Goal: Information Seeking & Learning: Learn about a topic

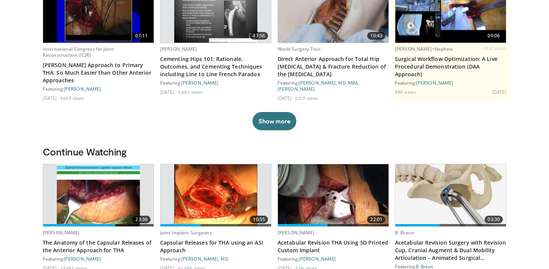
scroll to position [105, 0]
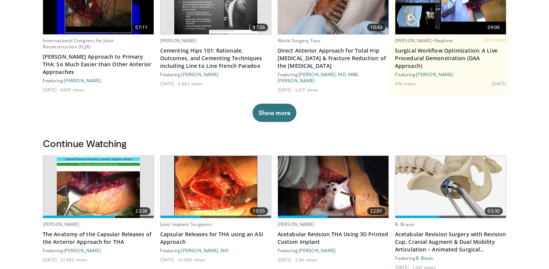
click at [201, 195] on img at bounding box center [215, 187] width 83 height 62
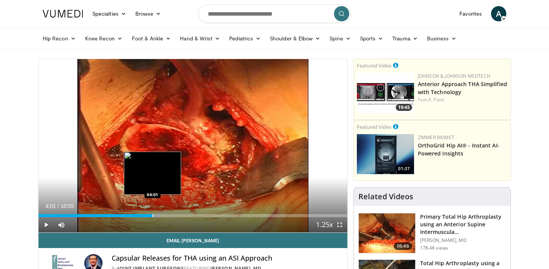
click at [152, 216] on div "Progress Bar" at bounding box center [152, 215] width 1 height 3
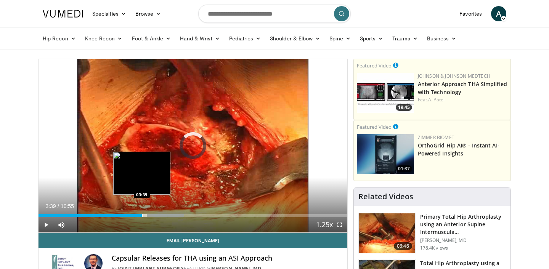
click at [142, 214] on div "Progress Bar" at bounding box center [142, 215] width 1 height 3
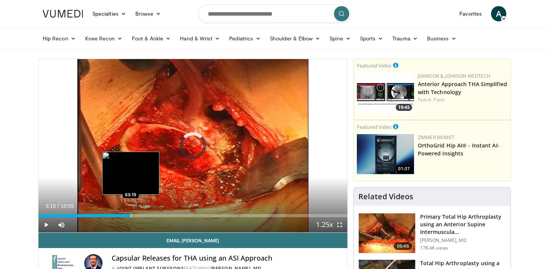
click at [131, 214] on div "Progress Bar" at bounding box center [131, 215] width 1 height 3
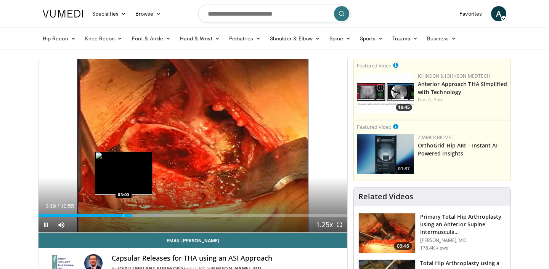
click at [124, 215] on div "Progress Bar" at bounding box center [124, 215] width 1 height 3
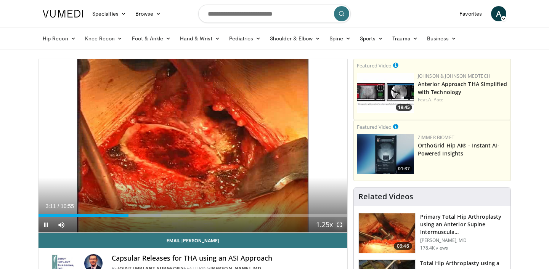
click at [340, 225] on span "Video Player" at bounding box center [339, 224] width 15 height 15
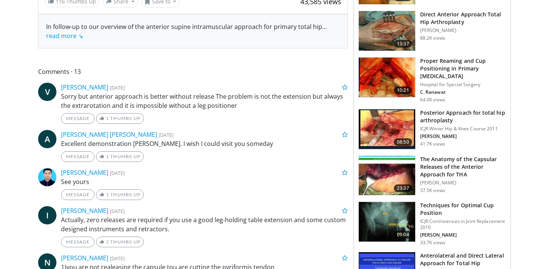
scroll to position [297, 0]
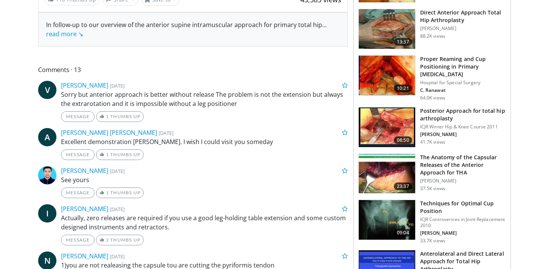
click at [429, 168] on h3 "The Anatomy of the Capsular Releases of the Anterior Approach for THA" at bounding box center [463, 165] width 86 height 23
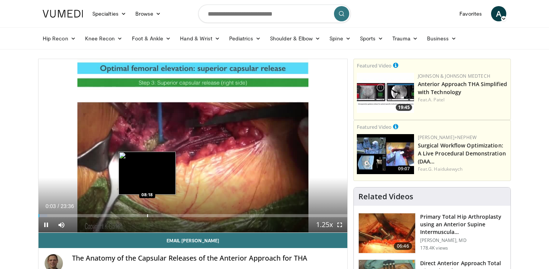
click at [147, 216] on div "Progress Bar" at bounding box center [147, 215] width 1 height 3
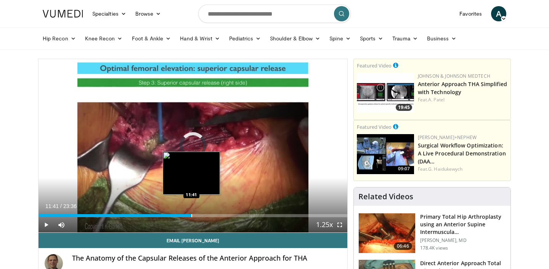
click at [191, 215] on div "Progress Bar" at bounding box center [191, 215] width 1 height 3
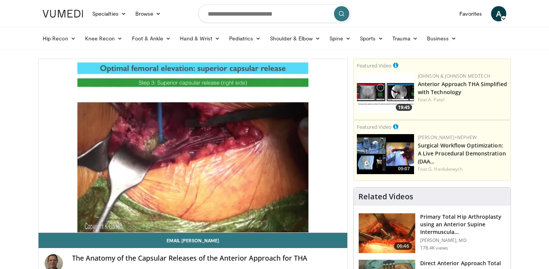
click at [217, 214] on div "10 seconds Tap to unmute" at bounding box center [193, 145] width 309 height 173
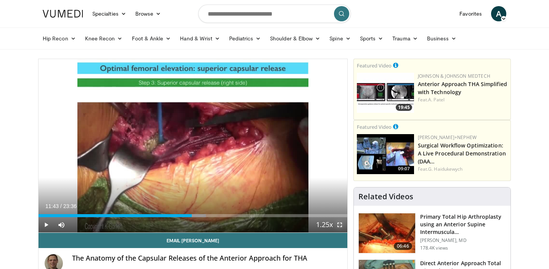
click at [340, 223] on span "Video Player" at bounding box center [339, 224] width 15 height 15
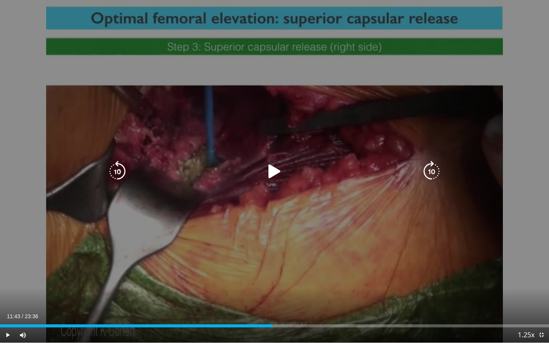
click at [273, 173] on icon "Video Player" at bounding box center [274, 171] width 21 height 21
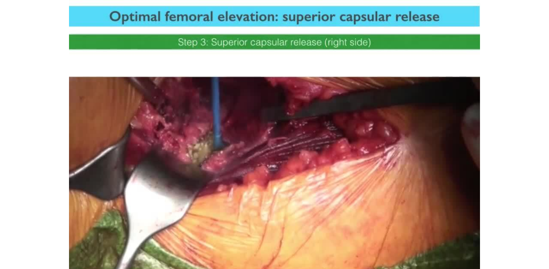
scroll to position [164, 0]
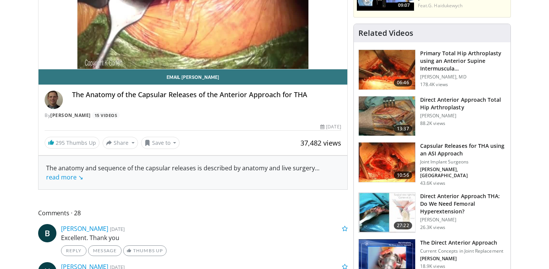
click at [427, 197] on h3 "Direct Anterior Approach THA: Do We Need Femoral Hyperextension?" at bounding box center [463, 204] width 86 height 23
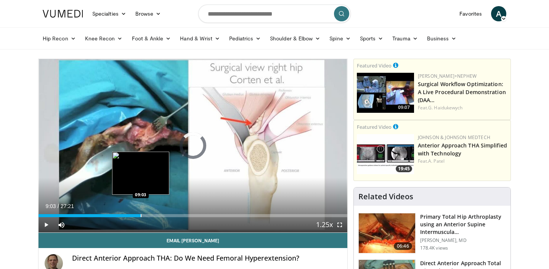
click at [141, 216] on div "Progress Bar" at bounding box center [141, 215] width 1 height 3
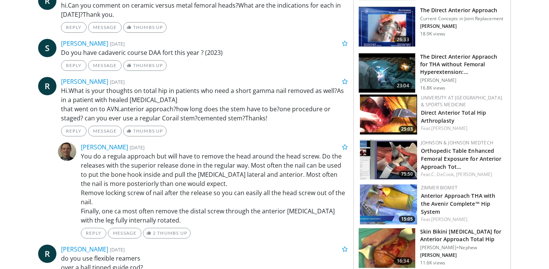
scroll to position [403, 0]
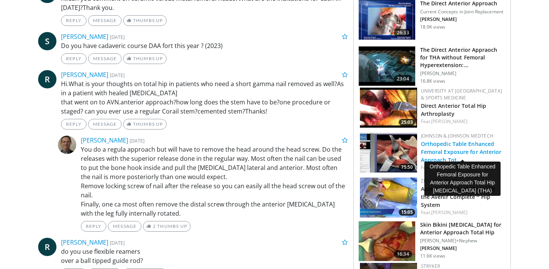
click at [457, 149] on link "Orthopedic Table Enhanced Femoral Exposure for Anterior Approach Tot…" at bounding box center [461, 151] width 81 height 23
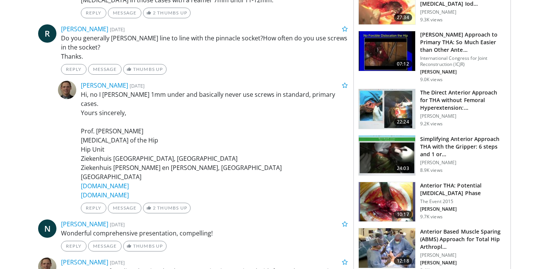
scroll to position [817, 0]
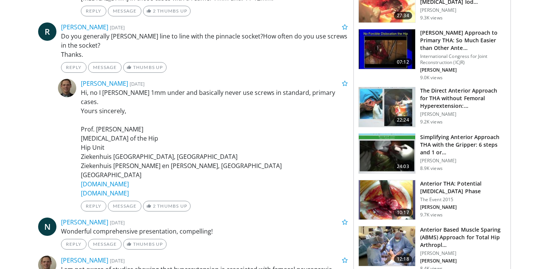
click at [456, 180] on h3 "Anterior THA: Potential Problems of the Learning Phase" at bounding box center [463, 187] width 86 height 15
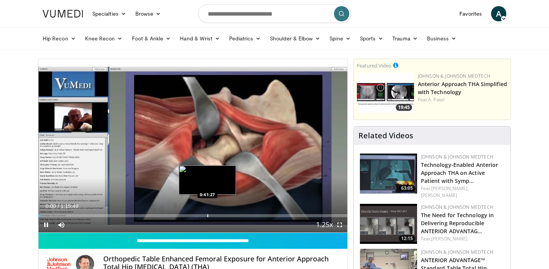
click at [207, 215] on div "Progress Bar" at bounding box center [207, 215] width 1 height 3
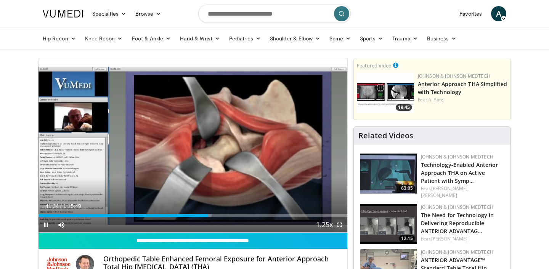
click at [337, 227] on span "Video Player" at bounding box center [339, 224] width 15 height 15
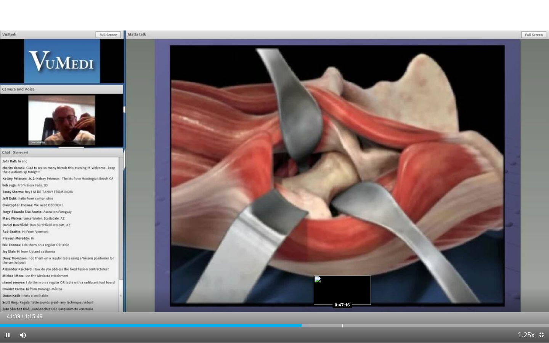
click at [342, 269] on div "Progress Bar" at bounding box center [342, 325] width 1 height 3
click at [361, 269] on div "Loaded : 62.87% 0:47:20 0:49:51" at bounding box center [274, 323] width 549 height 7
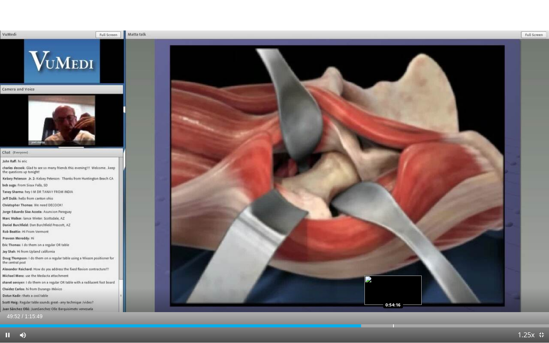
click at [393, 269] on div "Progress Bar" at bounding box center [393, 325] width 1 height 3
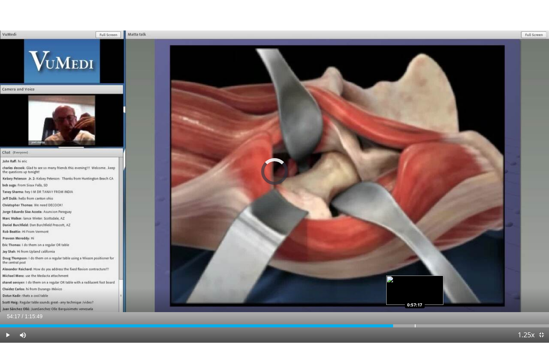
click at [415, 269] on div "Progress Bar" at bounding box center [415, 325] width 1 height 3
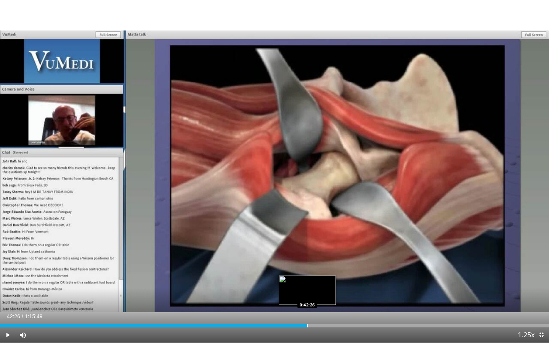
click at [307, 269] on div "Loaded : 56.06% 0:42:26 0:42:26" at bounding box center [274, 323] width 549 height 7
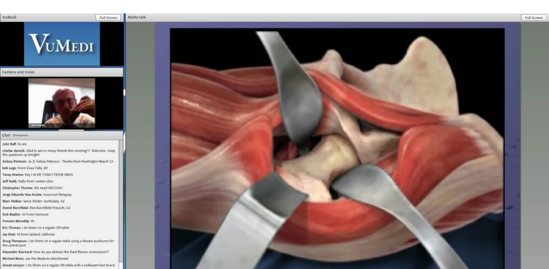
scroll to position [72, 0]
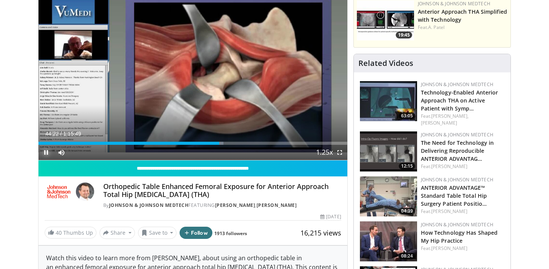
click at [44, 155] on span "Video Player" at bounding box center [46, 152] width 15 height 15
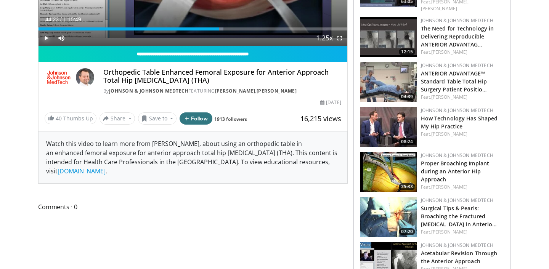
scroll to position [195, 0]
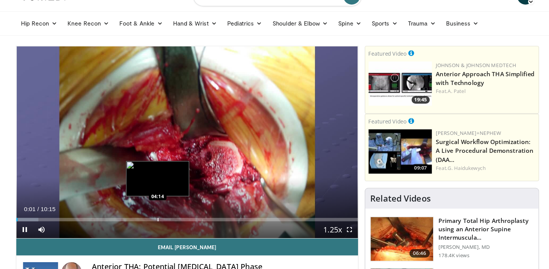
click at [166, 215] on div "Progress Bar" at bounding box center [166, 215] width 1 height 3
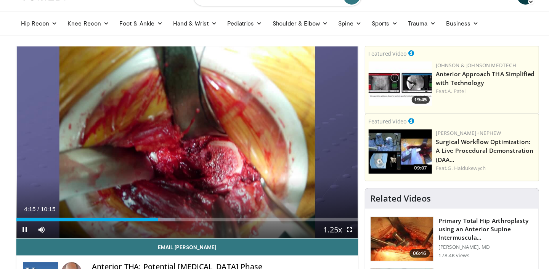
click at [225, 219] on div "Current Time 4:15 / Duration 10:15 Pause Skip Backward Skip Forward Mute Loaded…" at bounding box center [193, 224] width 309 height 15
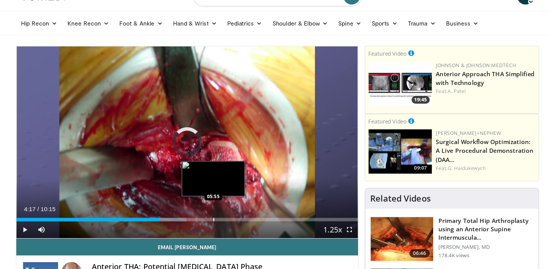
click at [217, 213] on div "Loaded : 49.82% 04:17 05:55" at bounding box center [193, 213] width 309 height 7
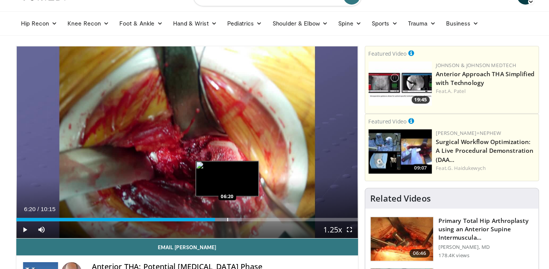
click at [229, 215] on div "Progress Bar" at bounding box center [229, 215] width 1 height 3
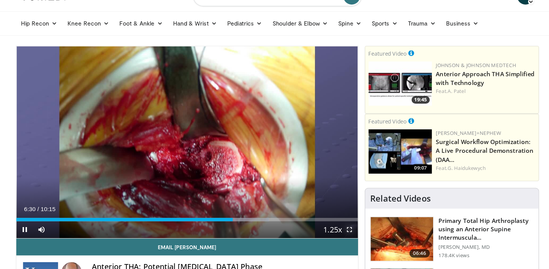
click at [342, 228] on span "Video Player" at bounding box center [339, 224] width 15 height 15
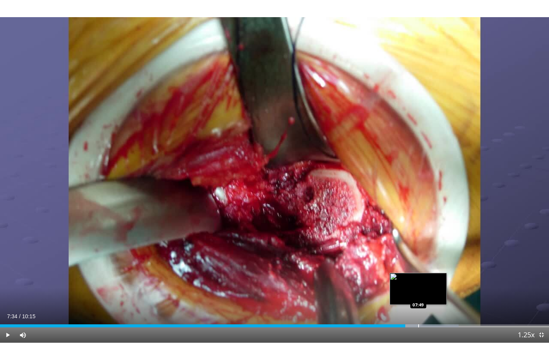
click at [418, 269] on div "Loaded : 83.57% 07:34 07:49" at bounding box center [274, 323] width 549 height 7
click at [432, 269] on div "Loaded : 86.79% 08:05 08:05" at bounding box center [274, 325] width 549 height 3
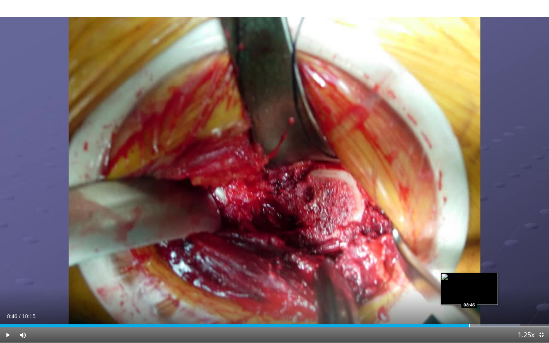
click at [469, 269] on div "Progress Bar" at bounding box center [469, 325] width 1 height 3
click at [491, 269] on div "Current Time 8:54 / Duration 10:15 Pause Skip Backward Skip Forward Mute Loaded…" at bounding box center [274, 334] width 549 height 15
click at [488, 269] on div "Loaded : 97.25% 08:55 09:07" at bounding box center [274, 323] width 549 height 7
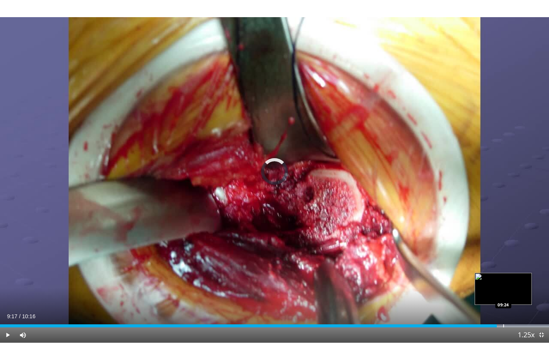
click at [503, 269] on div "Progress Bar" at bounding box center [503, 325] width 1 height 3
click at [512, 269] on div "Progress Bar" at bounding box center [512, 325] width 1 height 3
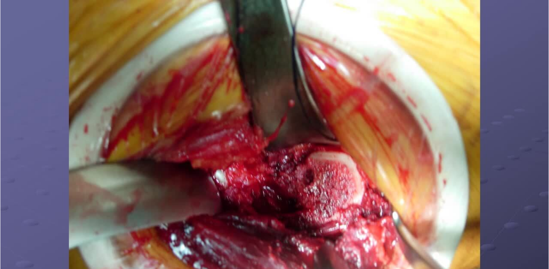
scroll to position [791, 0]
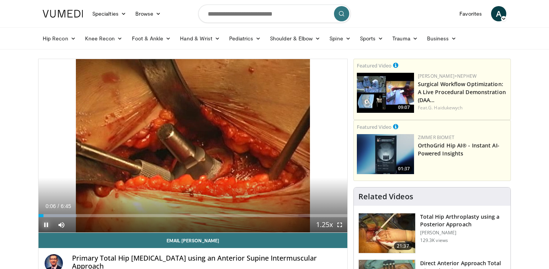
click at [42, 224] on span "Video Player" at bounding box center [46, 224] width 15 height 15
click at [63, 39] on link "Hip Recon" at bounding box center [59, 38] width 42 height 15
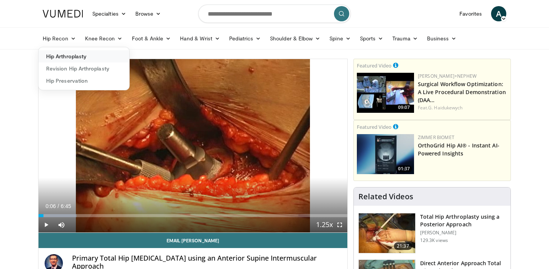
click at [71, 54] on link "Hip Arthroplasty" at bounding box center [84, 56] width 91 height 12
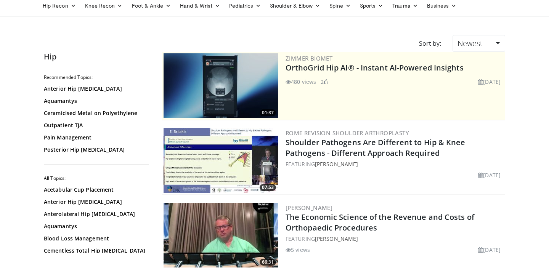
scroll to position [49, 0]
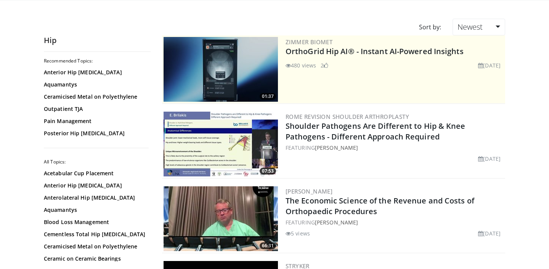
click at [104, 188] on link "Anterior Hip Arthroplasty" at bounding box center [95, 186] width 103 height 8
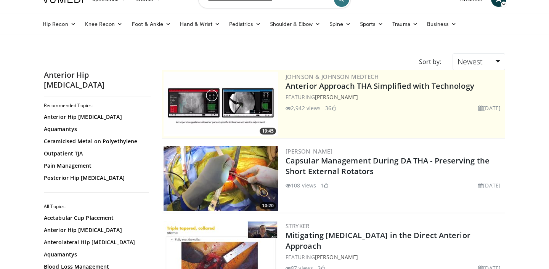
scroll to position [15, 0]
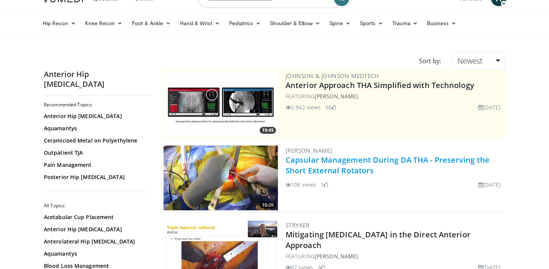
click at [359, 165] on link "Capsular Management During DA THA - Preserving the Short External Rotators" at bounding box center [388, 165] width 204 height 21
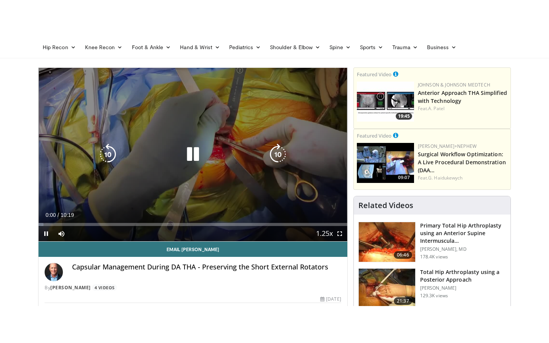
scroll to position [29, 0]
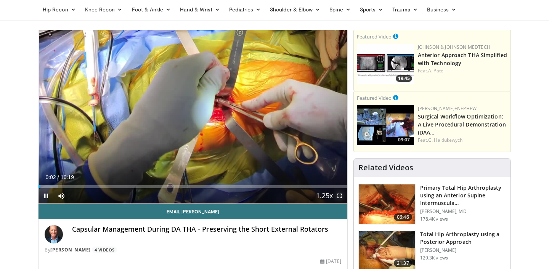
click at [338, 200] on span "Video Player" at bounding box center [339, 195] width 15 height 15
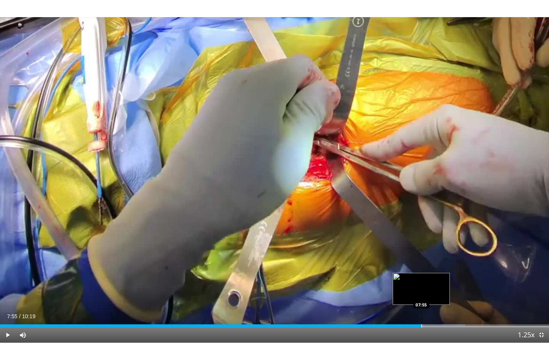
click at [421, 269] on div "Loaded : 84.81% 07:41 07:55" at bounding box center [274, 323] width 549 height 7
click at [420, 269] on div "Progress Bar" at bounding box center [420, 325] width 1 height 3
click at [444, 269] on div "Progress Bar" at bounding box center [444, 325] width 1 height 3
click at [440, 269] on div "Current Time 8:23 / Duration 10:19 Pause Skip Backward Skip Forward Mute Loaded…" at bounding box center [274, 334] width 549 height 15
click at [437, 269] on div "Progress Bar" at bounding box center [437, 325] width 1 height 3
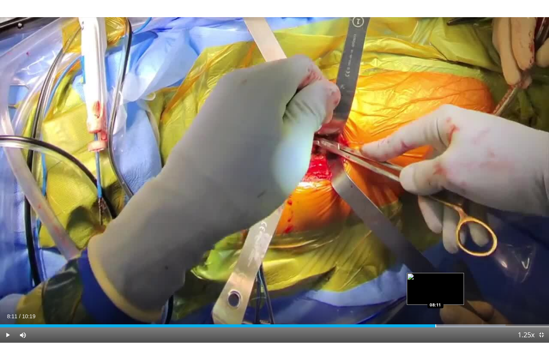
click at [435, 269] on div "Progress Bar" at bounding box center [435, 325] width 1 height 3
click at [430, 269] on div "Progress Bar" at bounding box center [430, 325] width 1 height 3
click at [426, 269] on div "Progress Bar" at bounding box center [426, 325] width 1 height 3
click at [420, 269] on div "Progress Bar" at bounding box center [420, 325] width 1 height 3
click at [418, 269] on div "Progress Bar" at bounding box center [418, 325] width 1 height 3
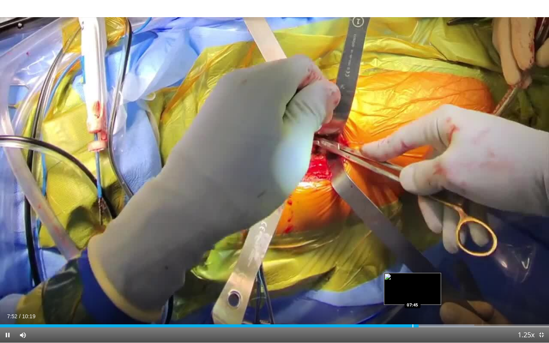
click at [412, 269] on div "Progress Bar" at bounding box center [412, 325] width 1 height 3
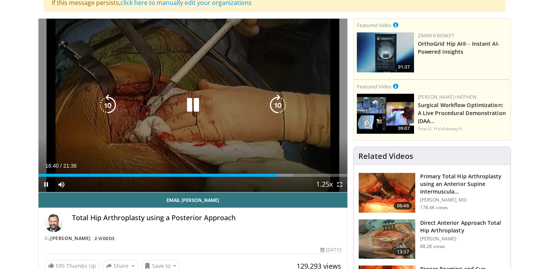
scroll to position [96, 0]
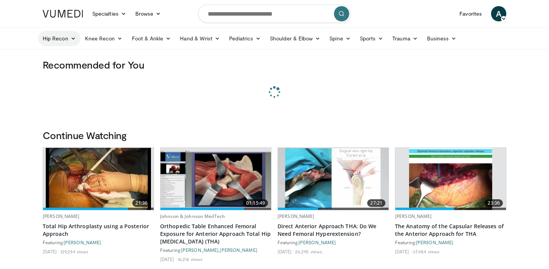
click at [69, 41] on link "Hip Recon" at bounding box center [59, 38] width 42 height 15
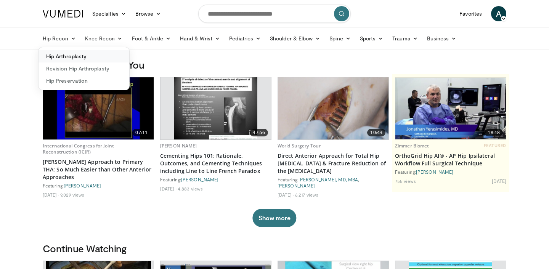
click at [69, 59] on link "Hip Arthroplasty" at bounding box center [84, 56] width 91 height 12
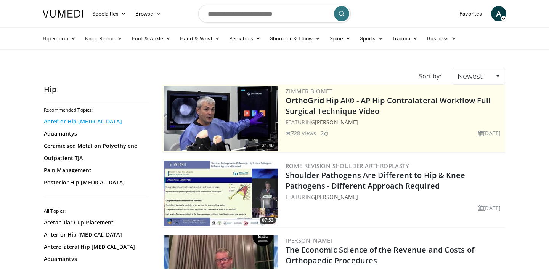
click at [65, 122] on link "Anterior Hip [MEDICAL_DATA]" at bounding box center [95, 122] width 103 height 8
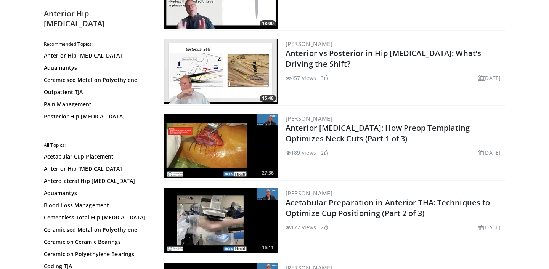
scroll to position [348, 0]
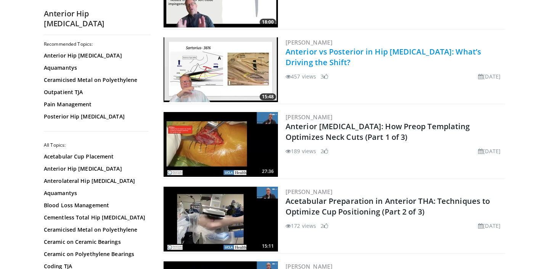
click at [313, 51] on link "Anterior vs Posterior in Hip [MEDICAL_DATA]: What’s Driving the Shift?" at bounding box center [384, 57] width 196 height 21
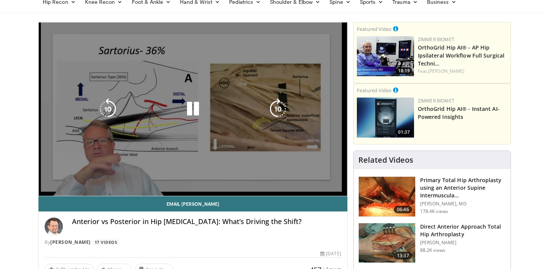
scroll to position [44, 0]
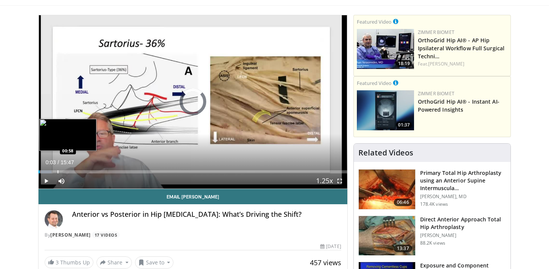
click at [57, 169] on div "Loaded : 4.18% 00:04 00:58" at bounding box center [193, 169] width 309 height 7
click at [66, 169] on div "Loaded : 12.55% 01:26 01:26" at bounding box center [193, 169] width 309 height 7
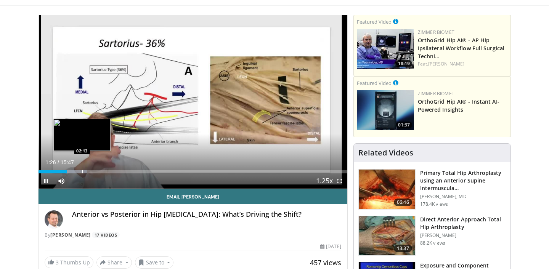
click at [82, 169] on div "Loaded : 15.69% 01:26 02:13" at bounding box center [193, 169] width 309 height 7
click at [90, 171] on div "Progress Bar" at bounding box center [90, 171] width 1 height 3
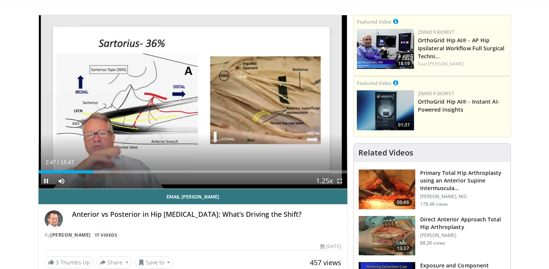
click at [108, 176] on div "Current Time 2:47 / Duration 15:47 Pause Skip Backward Skip Forward Mute Loaded…" at bounding box center [193, 180] width 309 height 15
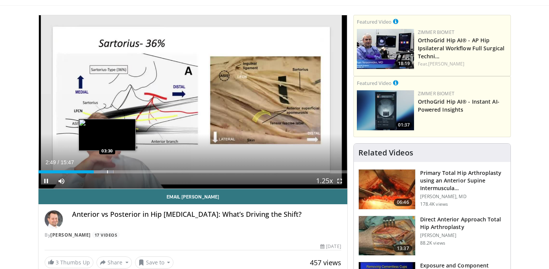
click at [107, 172] on div "Progress Bar" at bounding box center [107, 171] width 1 height 3
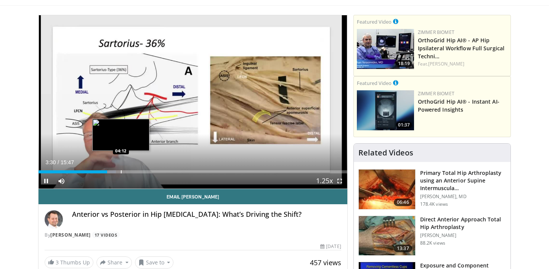
click at [121, 171] on div "Progress Bar" at bounding box center [121, 171] width 1 height 3
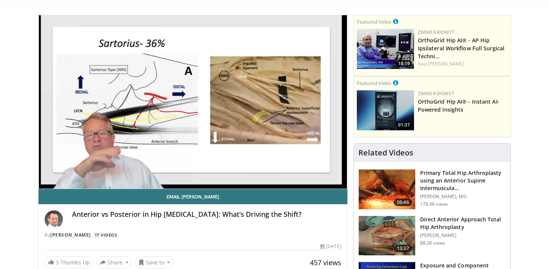
click at [132, 172] on div "10 seconds Tap to unmute" at bounding box center [193, 101] width 309 height 173
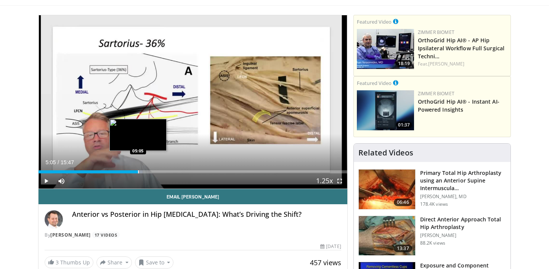
click at [138, 170] on div "Progress Bar" at bounding box center [138, 171] width 1 height 3
click at [150, 172] on div "Progress Bar" at bounding box center [143, 171] width 30 height 3
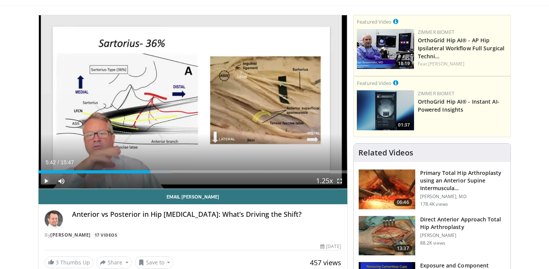
click at [47, 180] on span "Video Player" at bounding box center [46, 180] width 15 height 15
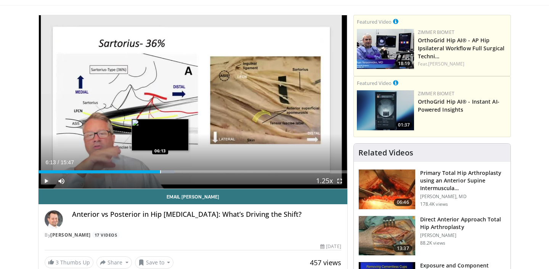
click at [160, 170] on div "Progress Bar" at bounding box center [160, 171] width 1 height 3
click at [164, 169] on div "Loaded : 46.05% 06:13 06:26" at bounding box center [193, 169] width 309 height 7
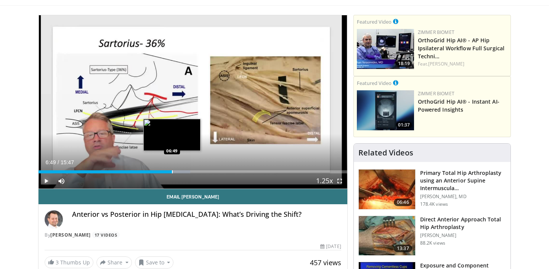
click at [172, 172] on div "Progress Bar" at bounding box center [172, 171] width 1 height 3
click at [174, 172] on div "Progress Bar" at bounding box center [174, 171] width 1 height 3
click at [169, 172] on div "Loaded : 50.65% 06:41 06:41" at bounding box center [193, 171] width 309 height 3
click at [172, 172] on div "Progress Bar" at bounding box center [172, 171] width 1 height 3
click at [171, 172] on div "Progress Bar" at bounding box center [171, 171] width 1 height 3
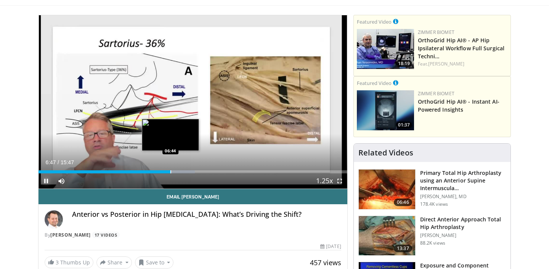
click at [170, 172] on div "Progress Bar" at bounding box center [170, 171] width 1 height 3
click at [168, 172] on div "Progress Bar" at bounding box center [168, 171] width 1 height 3
click at [165, 172] on div "Progress Bar" at bounding box center [165, 171] width 1 height 3
click at [162, 172] on div "Loaded : 47.48% 06:19 06:20" at bounding box center [193, 171] width 309 height 3
click at [161, 172] on div "Progress Bar" at bounding box center [161, 171] width 1 height 3
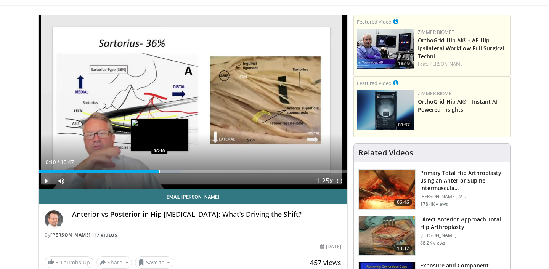
click at [159, 172] on div "Progress Bar" at bounding box center [159, 171] width 1 height 3
click at [157, 173] on div "Loaded : 39.77% 06:03 06:05" at bounding box center [193, 171] width 309 height 3
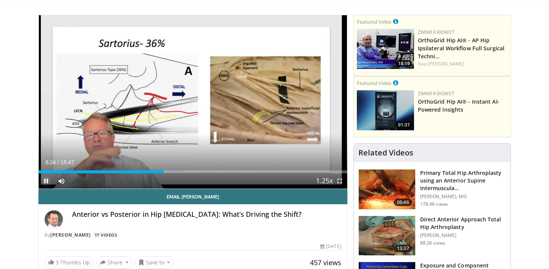
click at [43, 180] on video-js "**********" at bounding box center [193, 102] width 309 height 174
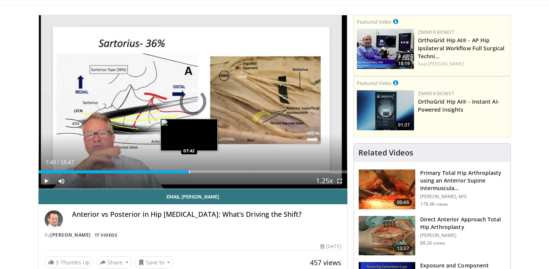
click at [189, 170] on div "Loaded : 47.48% 07:40 07:42" at bounding box center [193, 169] width 309 height 7
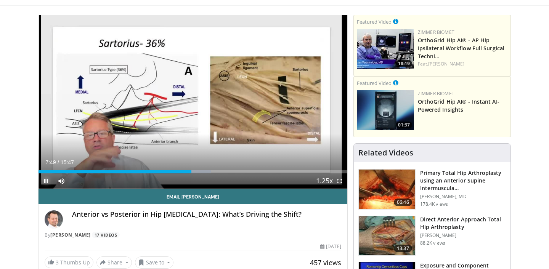
click at [46, 183] on span "Video Player" at bounding box center [46, 180] width 15 height 15
click at [46, 182] on span "Video Player" at bounding box center [46, 180] width 15 height 15
click at [47, 183] on span "Video Player" at bounding box center [46, 180] width 15 height 15
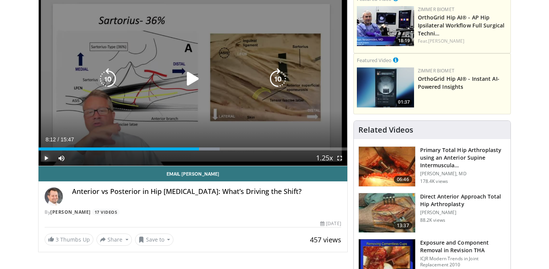
scroll to position [67, 0]
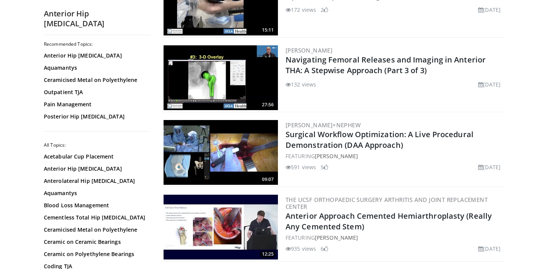
scroll to position [565, 0]
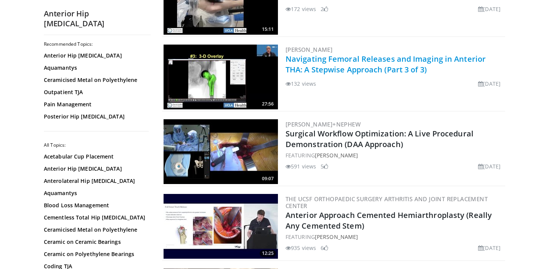
click at [347, 67] on link "Navigating Femoral Releases and Imaging in Anterior THA: A Stepwise Approach (P…" at bounding box center [386, 64] width 200 height 21
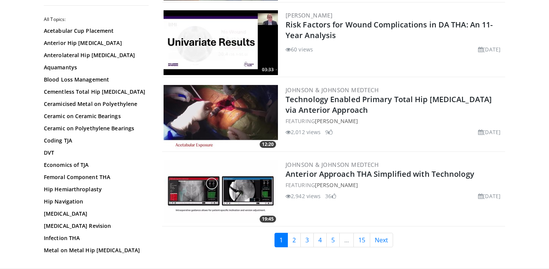
scroll to position [1797, 0]
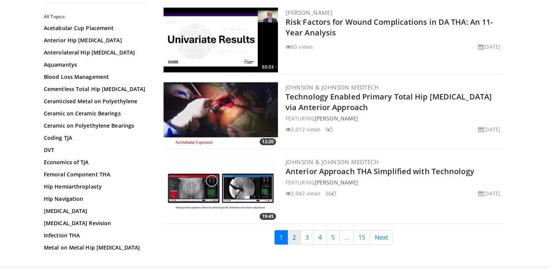
click at [293, 238] on link "2" at bounding box center [293, 237] width 13 height 14
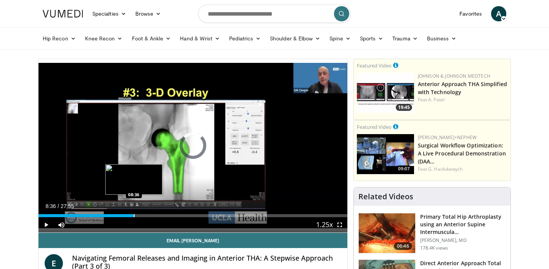
click at [134, 217] on div "Progress Bar" at bounding box center [134, 215] width 1 height 3
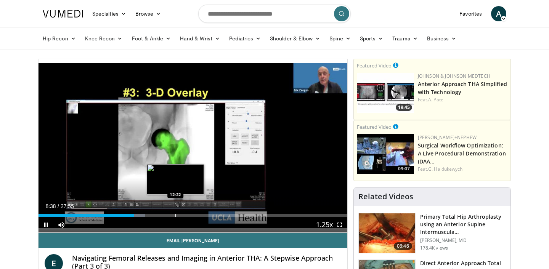
click at [175, 217] on div "Progress Bar" at bounding box center [175, 215] width 1 height 3
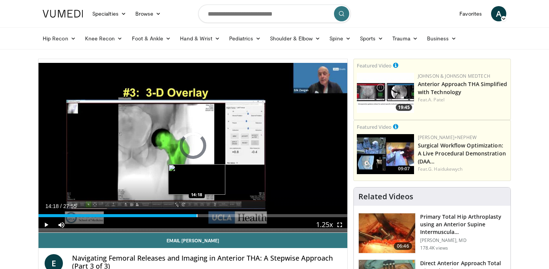
click at [197, 215] on div "Progress Bar" at bounding box center [197, 215] width 1 height 3
click at [211, 215] on div "Progress Bar" at bounding box center [211, 215] width 1 height 3
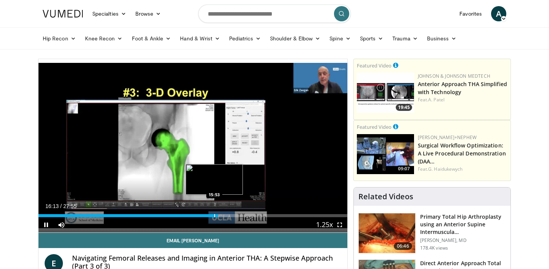
click at [214, 217] on video-js "**********" at bounding box center [193, 146] width 309 height 174
click at [217, 216] on div "Progress Bar" at bounding box center [217, 215] width 1 height 3
click at [217, 215] on div "Progress Bar" at bounding box center [217, 215] width 1 height 3
click at [213, 215] on div "Progress Bar" at bounding box center [213, 215] width 1 height 3
click at [207, 215] on div "Progress Bar" at bounding box center [207, 215] width 1 height 3
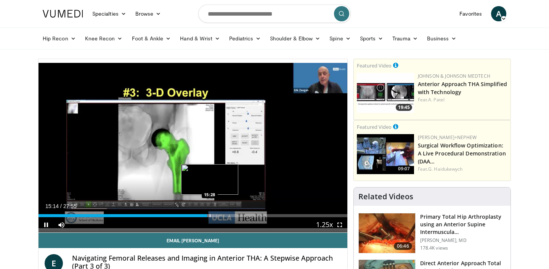
click at [210, 215] on div "Progress Bar" at bounding box center [210, 215] width 1 height 3
click at [213, 215] on div "Progress Bar" at bounding box center [213, 215] width 1 height 3
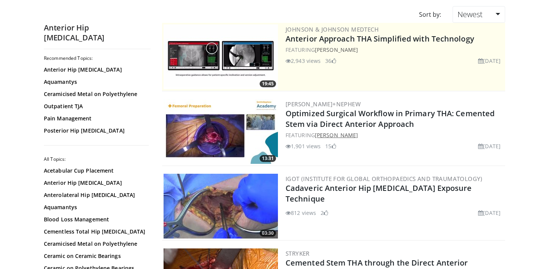
scroll to position [70, 0]
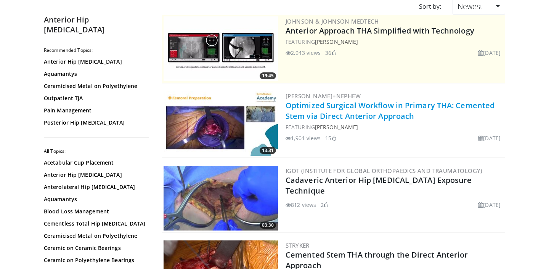
click at [345, 111] on link "Optimized Surgical Workflow in Primary THA: Cemented Stem via Direct Anterior A…" at bounding box center [390, 110] width 209 height 21
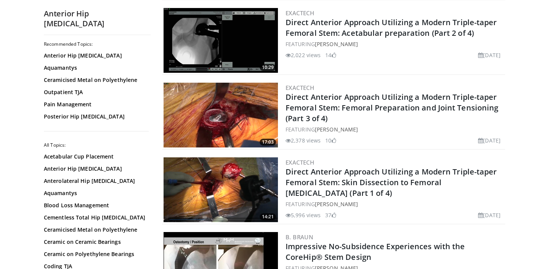
scroll to position [977, 0]
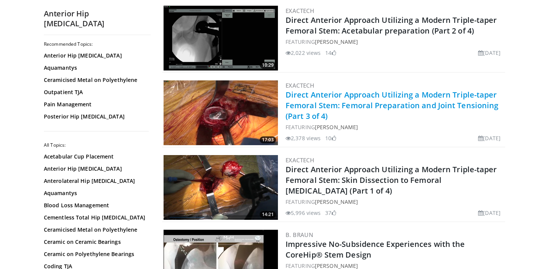
click at [353, 91] on link "Direct Anterior Approach Utilizing a Modern Triple-taper Femoral Stem: Femoral …" at bounding box center [392, 106] width 213 height 32
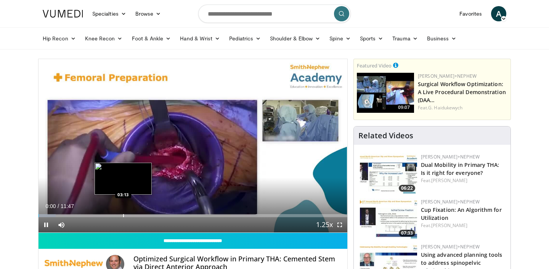
click at [123, 214] on div "Progress Bar" at bounding box center [123, 215] width 1 height 3
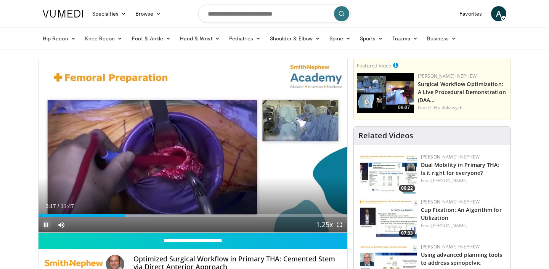
click at [44, 221] on span "Video Player" at bounding box center [46, 224] width 15 height 15
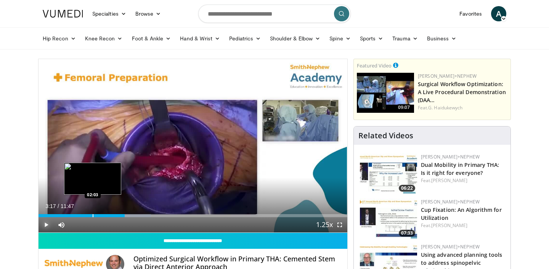
click at [93, 215] on div "Progress Bar" at bounding box center [93, 215] width 1 height 3
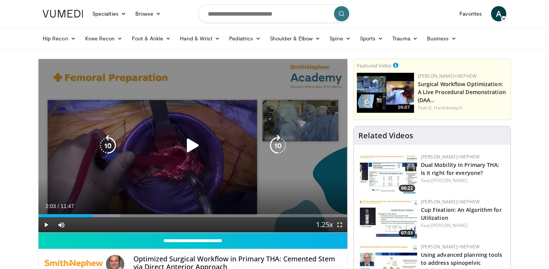
click at [193, 150] on icon "Video Player" at bounding box center [192, 145] width 21 height 21
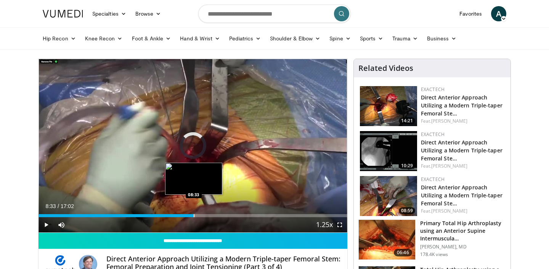
click at [194, 214] on div "Progress Bar" at bounding box center [194, 215] width 1 height 3
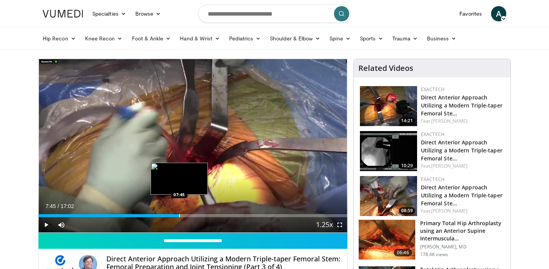
click at [179, 216] on div "Progress Bar" at bounding box center [179, 215] width 1 height 3
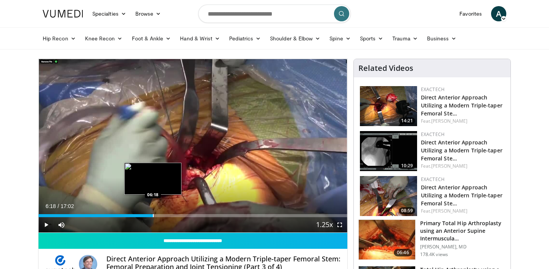
click at [153, 215] on div "Loaded : 37.19% 06:18 06:18" at bounding box center [193, 215] width 309 height 3
click at [140, 214] on div "Progress Bar" at bounding box center [140, 215] width 1 height 3
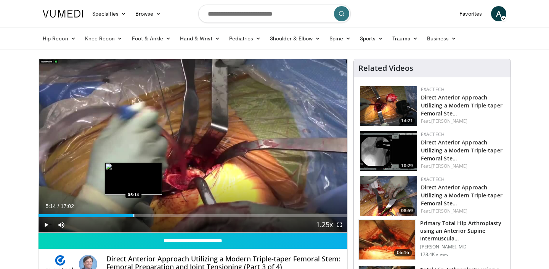
click at [133, 216] on div "Progress Bar" at bounding box center [133, 215] width 1 height 3
click at [118, 215] on div "Progress Bar" at bounding box center [118, 215] width 1 height 3
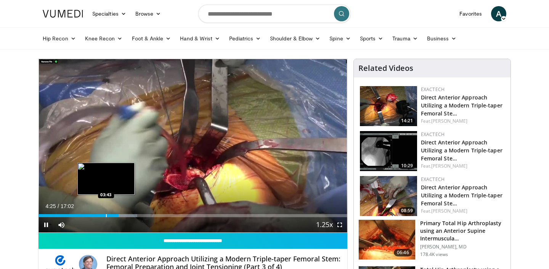
click at [106, 216] on div "Progress Bar" at bounding box center [106, 215] width 1 height 3
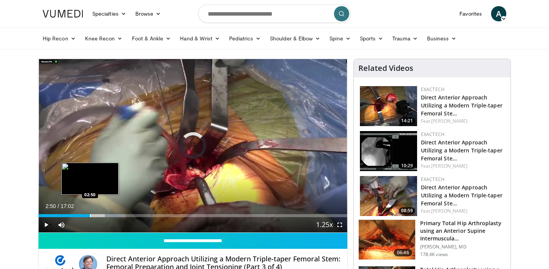
click at [90, 214] on div "Loaded : 28.12% 02:50 02:50" at bounding box center [193, 213] width 309 height 7
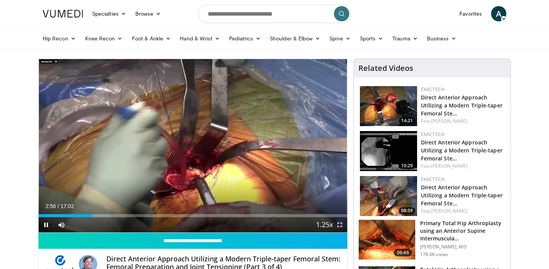
click at [339, 225] on span "Video Player" at bounding box center [339, 224] width 15 height 15
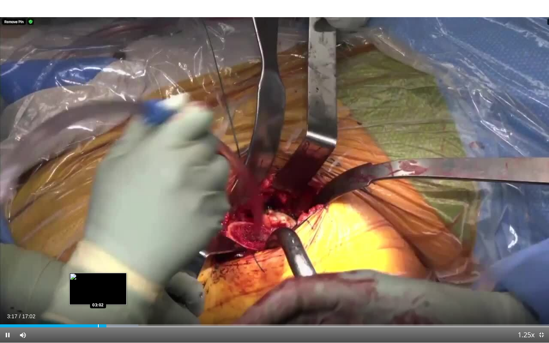
click at [98, 269] on div "Progress Bar" at bounding box center [98, 325] width 1 height 3
click at [88, 269] on div "Progress Bar" at bounding box center [88, 325] width 1 height 3
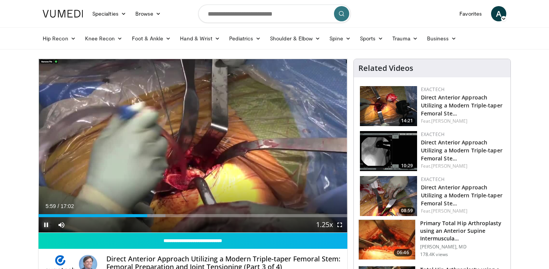
click at [47, 225] on span "Video Player" at bounding box center [46, 224] width 15 height 15
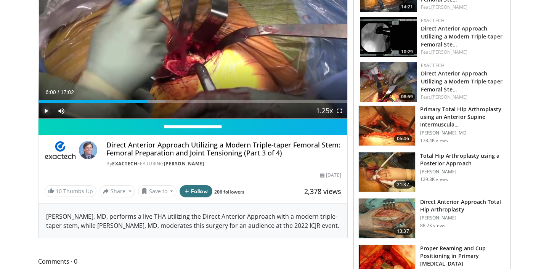
scroll to position [121, 0]
